Goal: Navigation & Orientation: Find specific page/section

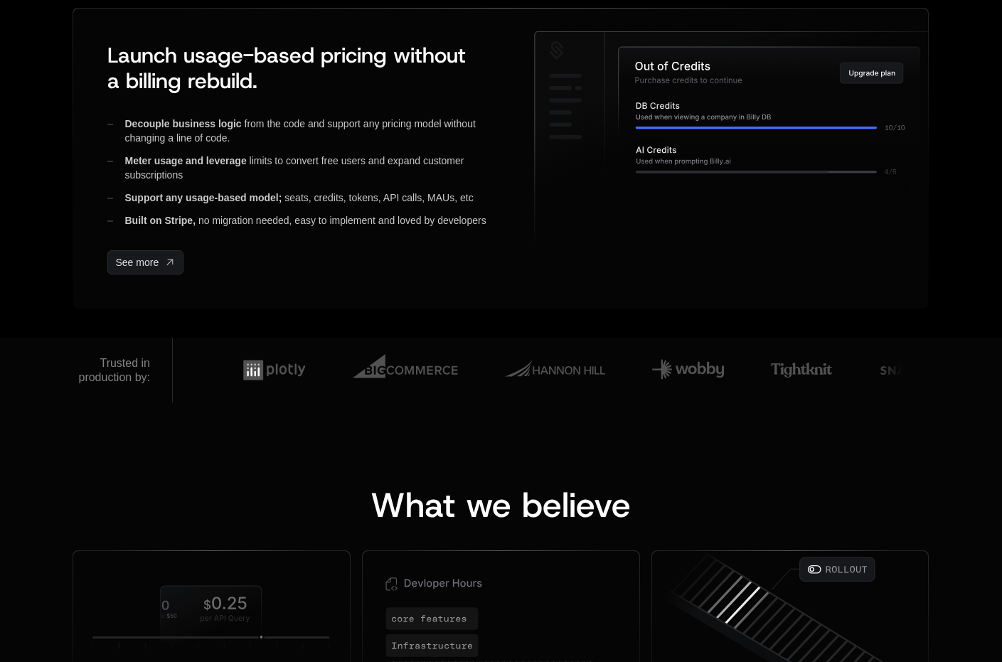
scroll to position [799, 0]
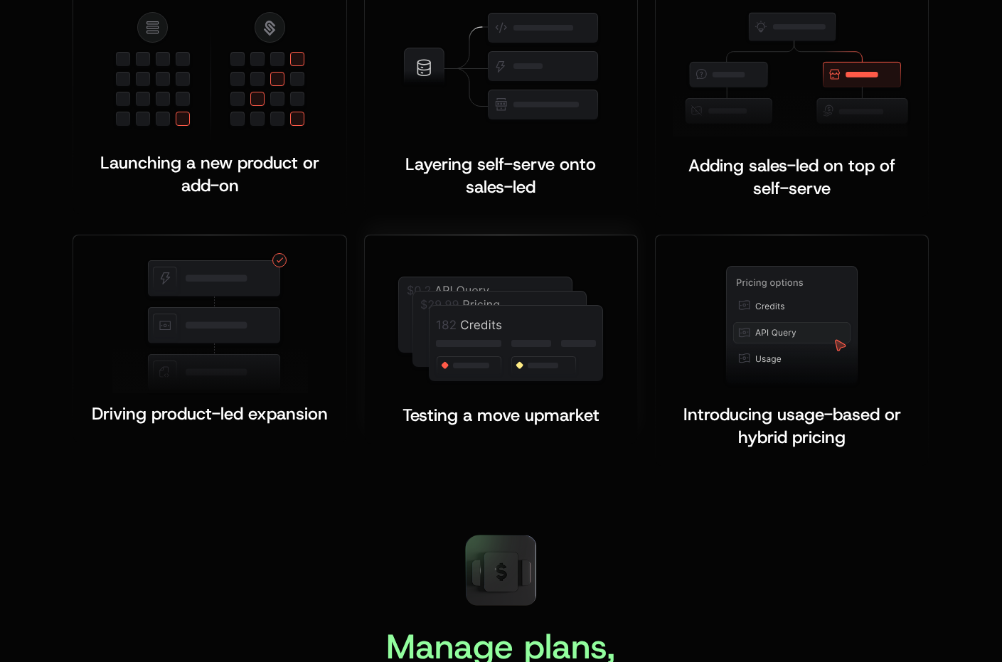
click at [381, 323] on div "Testing a move upmarket ﻿ ﻿" at bounding box center [501, 339] width 272 height 208
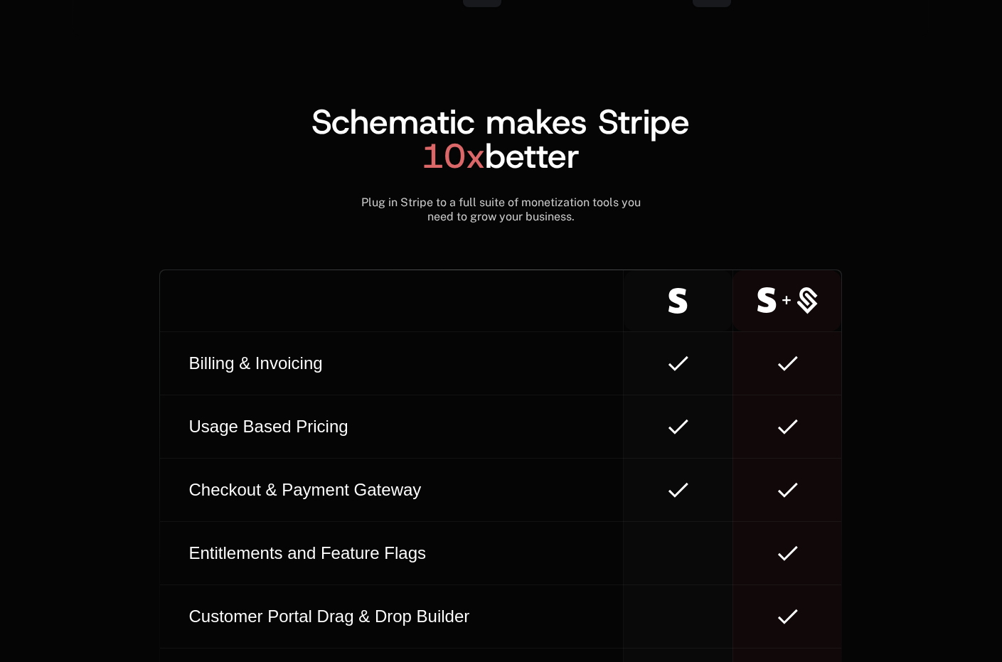
scroll to position [8786, 0]
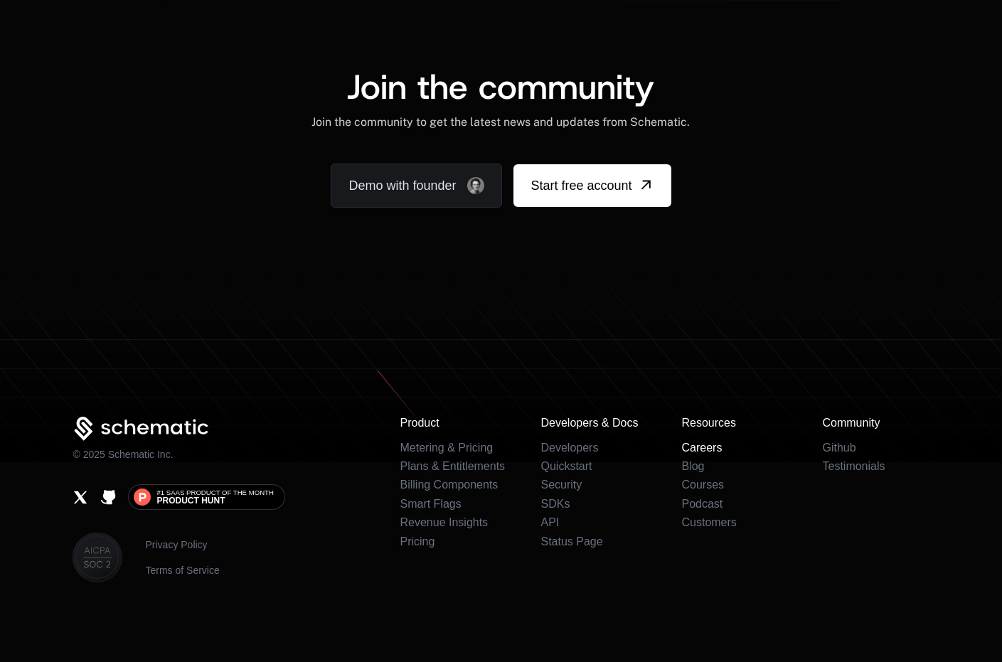
click at [690, 446] on link "Careers" at bounding box center [702, 448] width 41 height 12
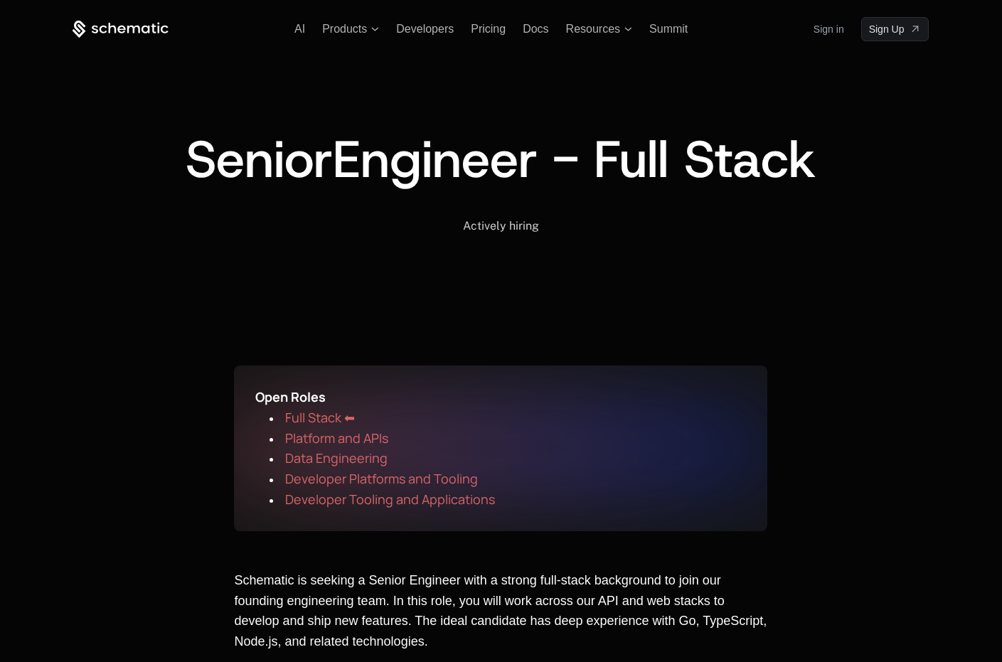
click at [112, 26] on icon at bounding box center [113, 28] width 8 height 11
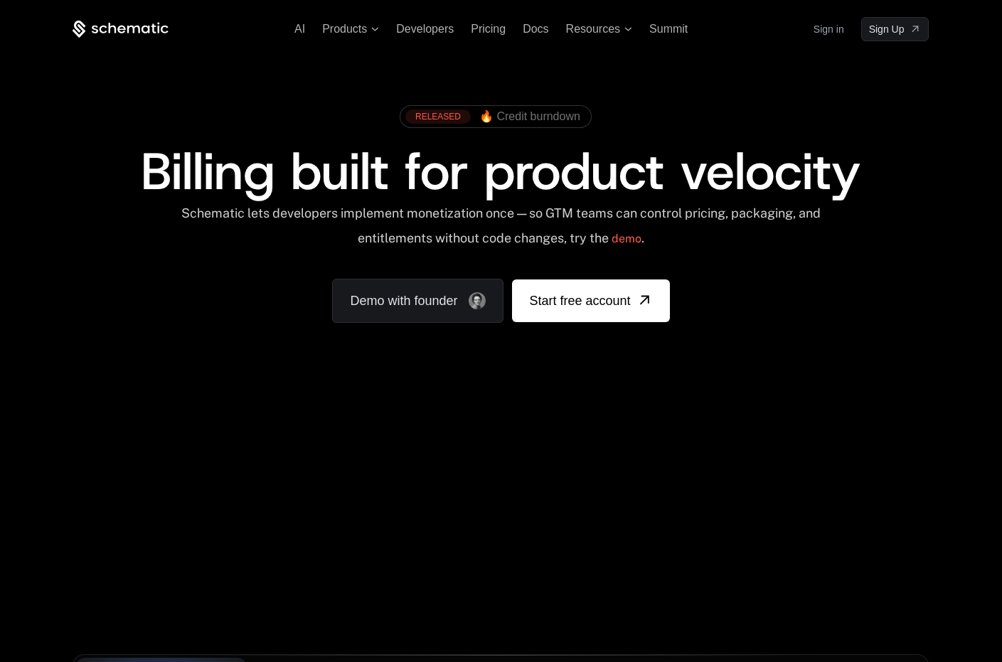
click at [281, 193] on span "Billing built for product velocity" at bounding box center [501, 171] width 720 height 68
click at [677, 30] on span "Summit" at bounding box center [669, 29] width 38 height 12
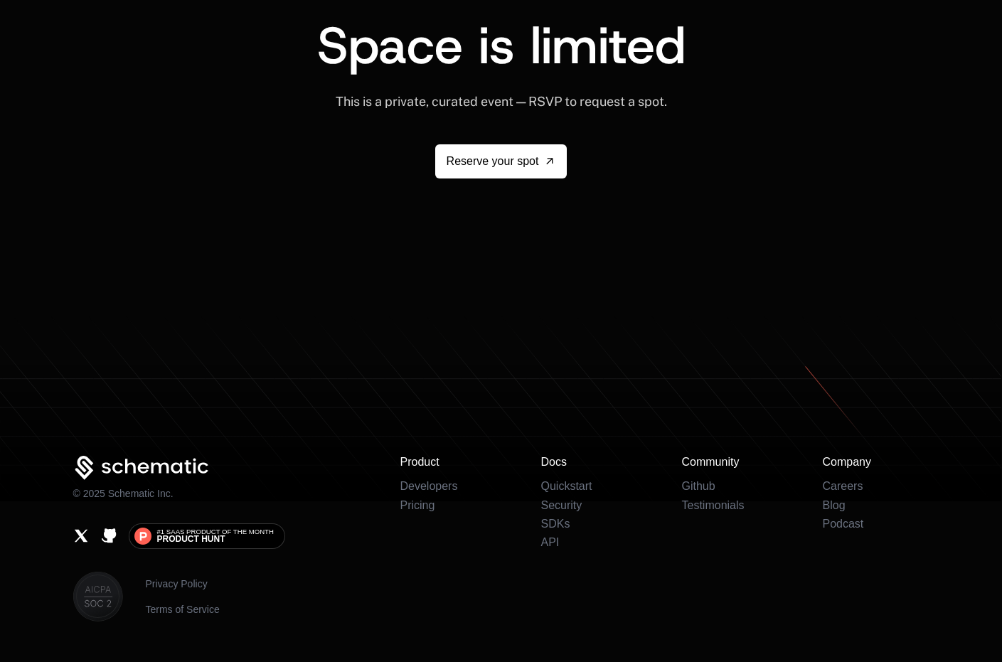
scroll to position [2546, 0]
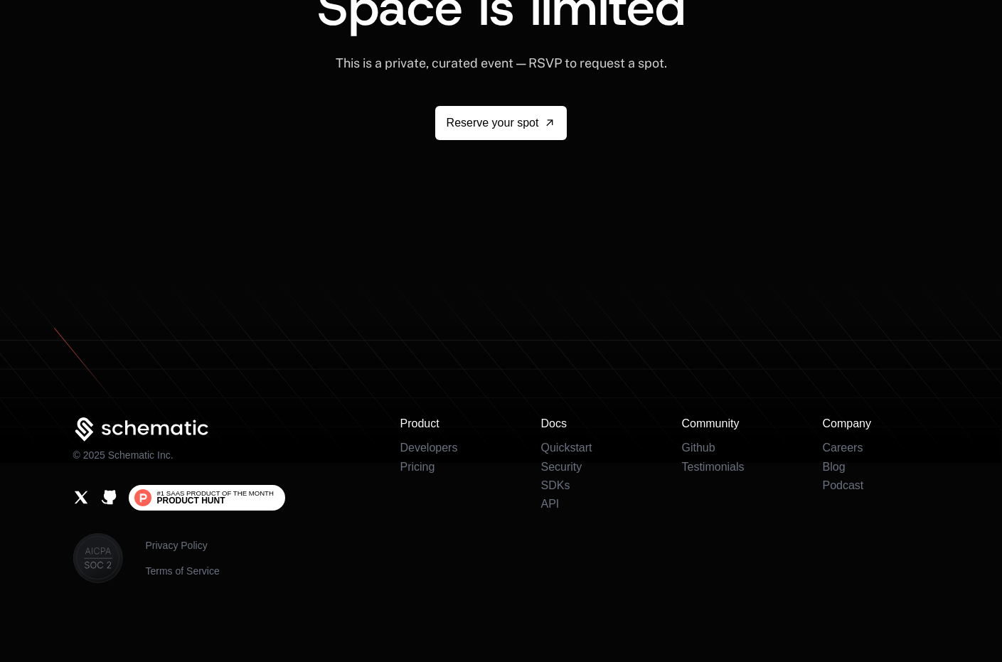
click at [215, 497] on span "Product Hunt" at bounding box center [191, 501] width 68 height 9
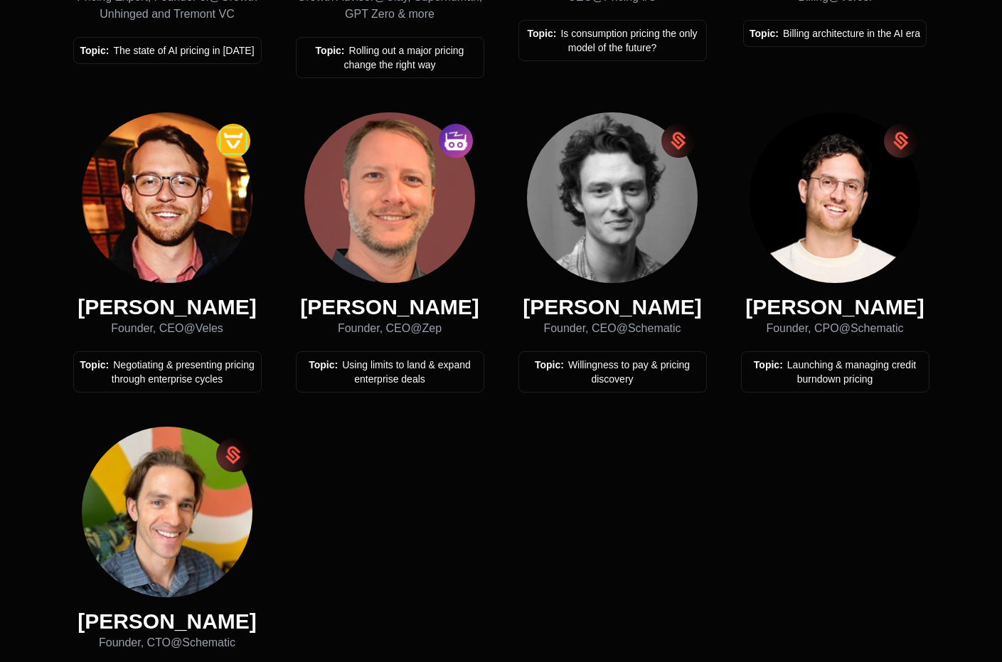
scroll to position [795, 0]
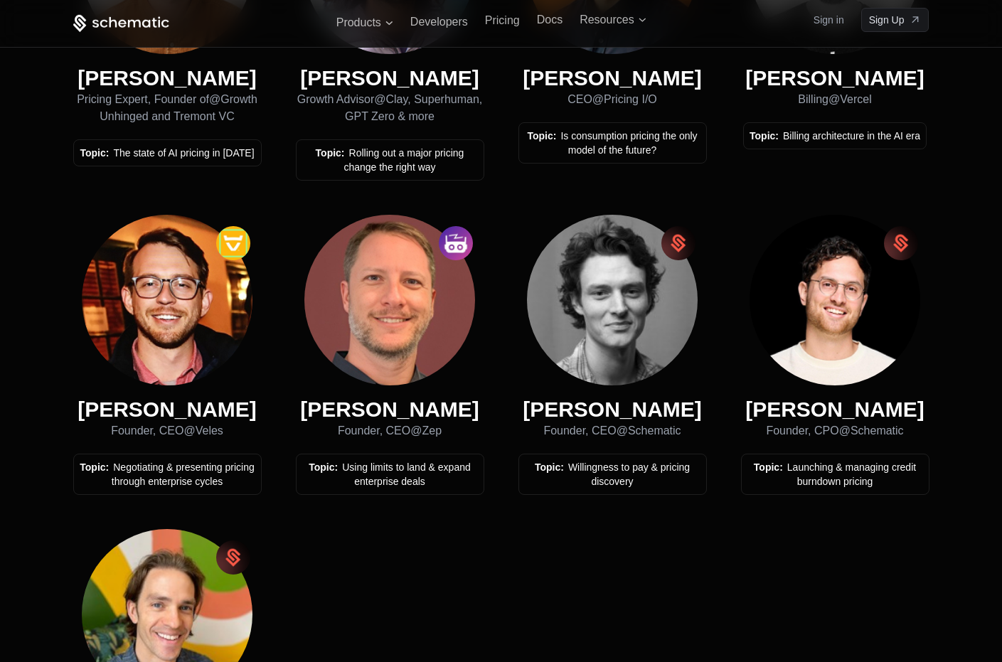
click at [267, 350] on div "[PERSON_NAME] Pricing Expert, Founder of @ Growth Unhinged and Tremont VC Topic…" at bounding box center [501, 346] width 857 height 926
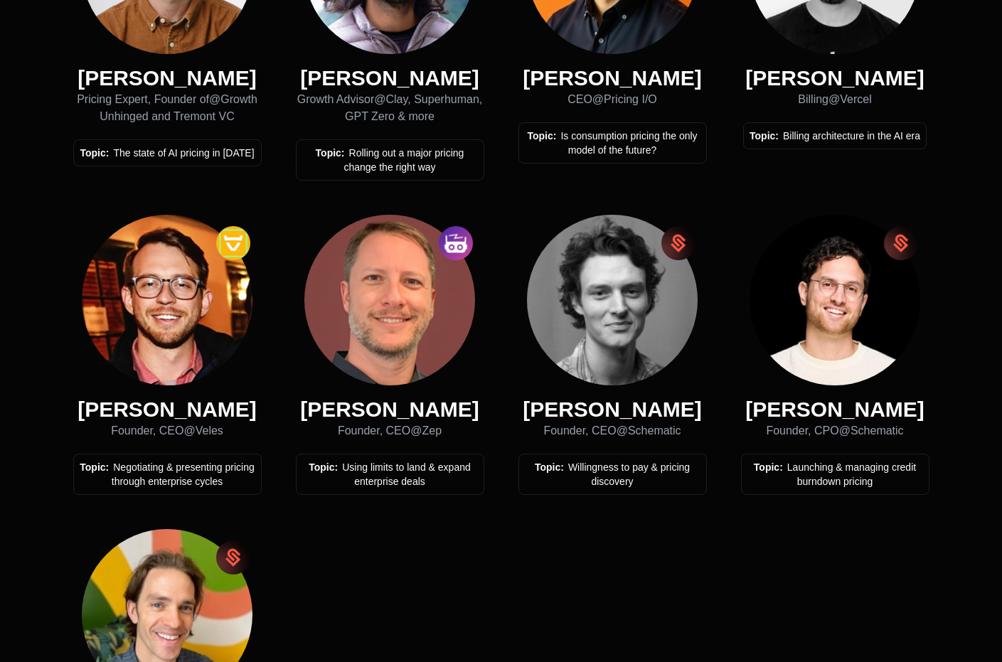
scroll to position [0, 0]
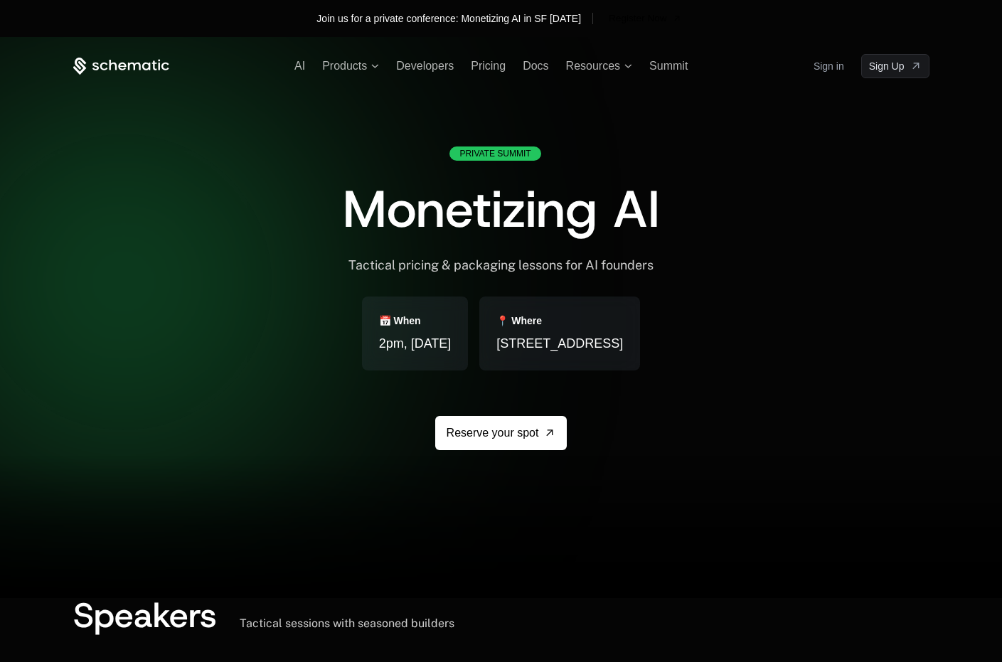
click at [129, 66] on icon at bounding box center [121, 67] width 96 height 18
